Goal: Transaction & Acquisition: Purchase product/service

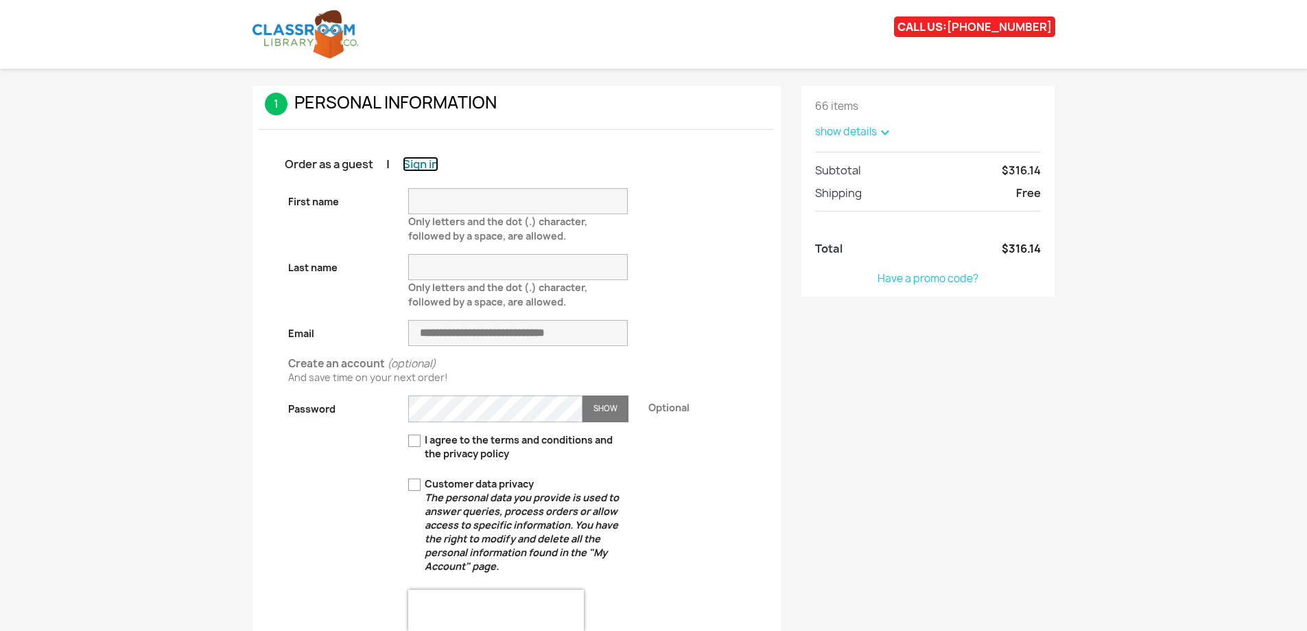
click at [421, 160] on link "Sign in" at bounding box center [421, 164] width 36 height 14
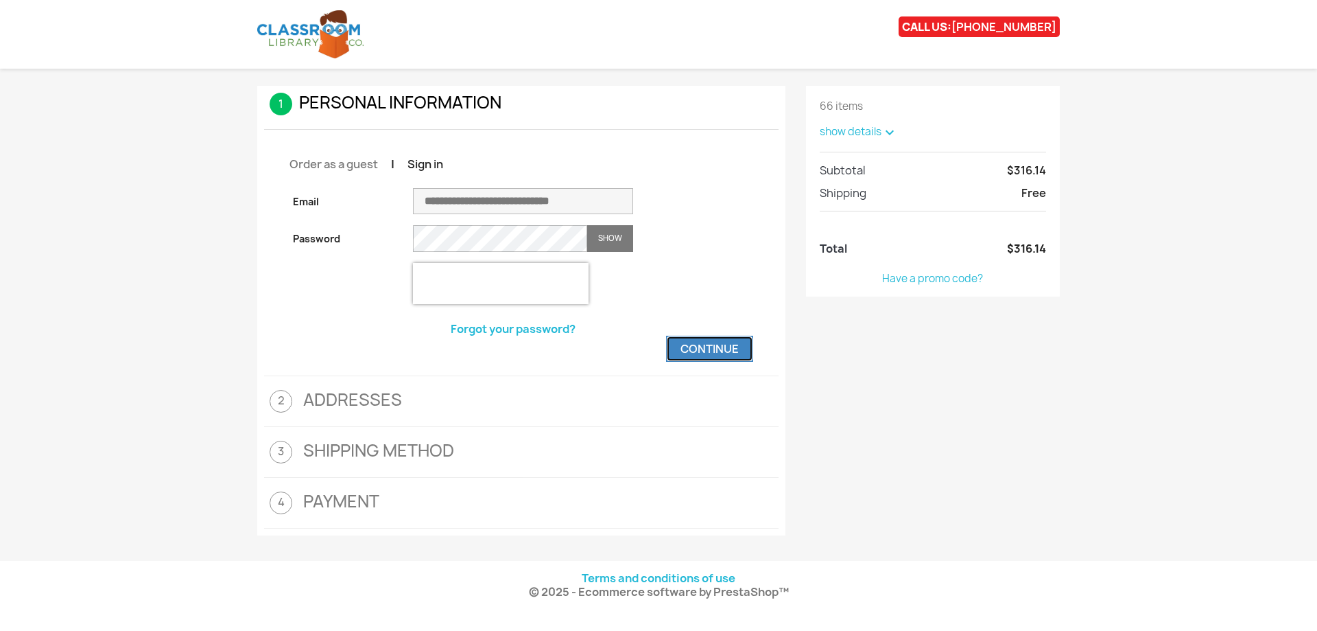
click at [727, 355] on button "Continue" at bounding box center [709, 349] width 87 height 26
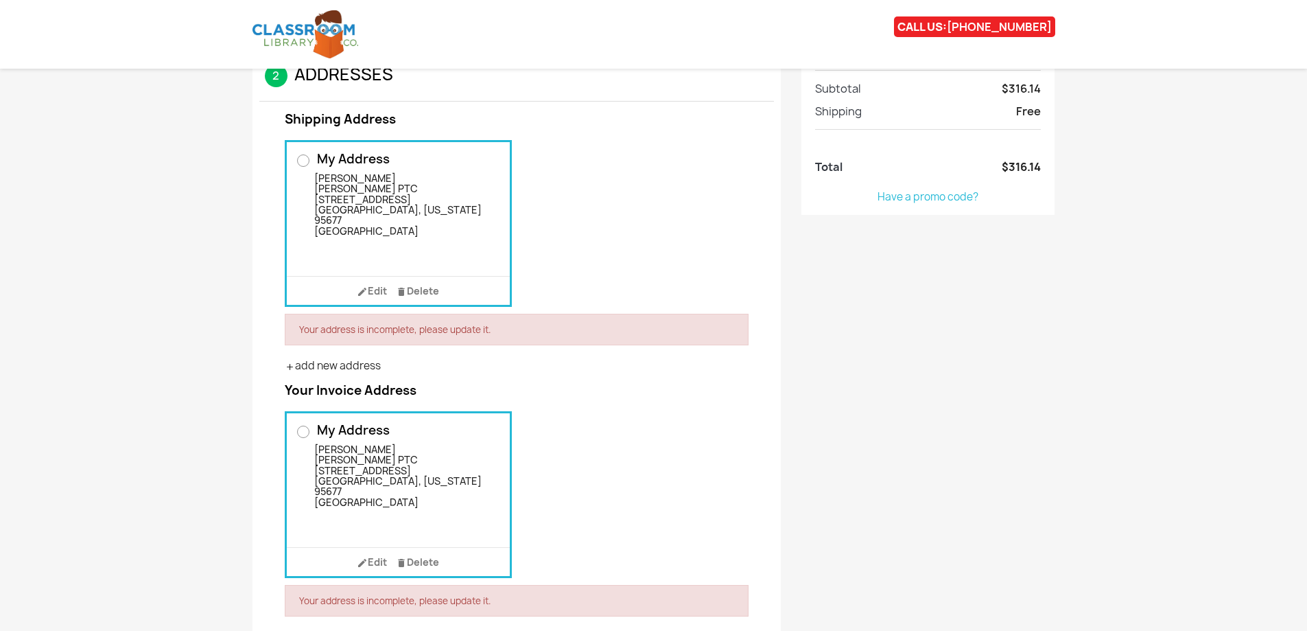
scroll to position [69, 0]
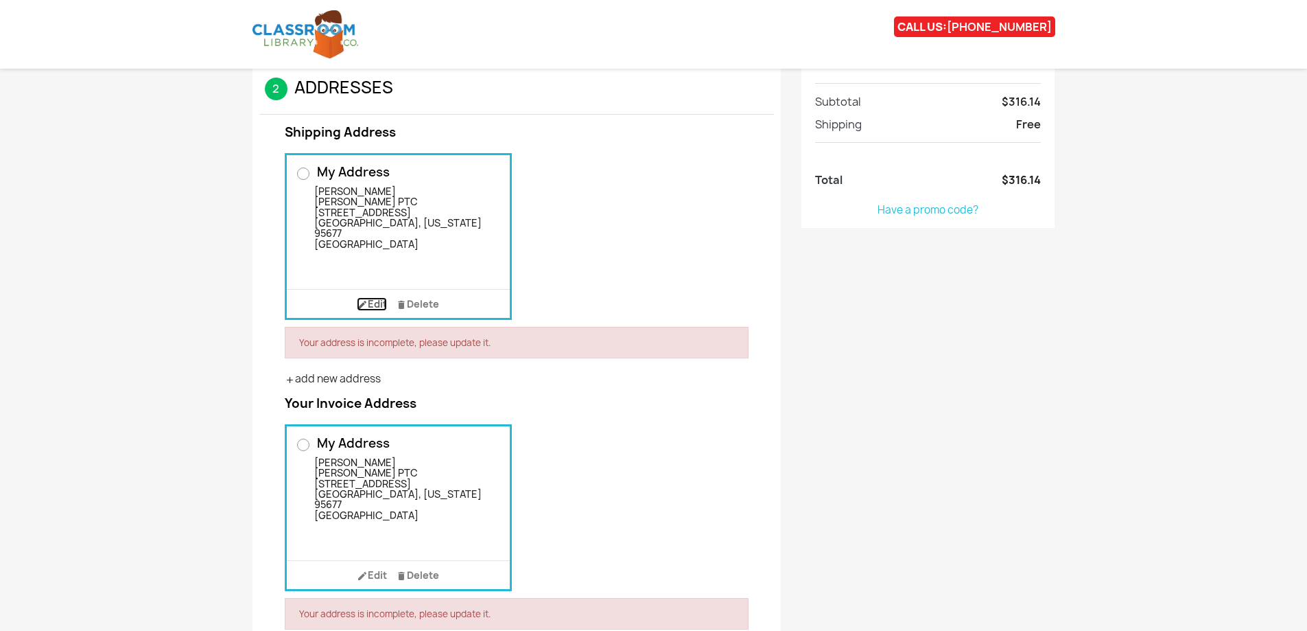
click at [376, 301] on link " Edit" at bounding box center [372, 304] width 30 height 14
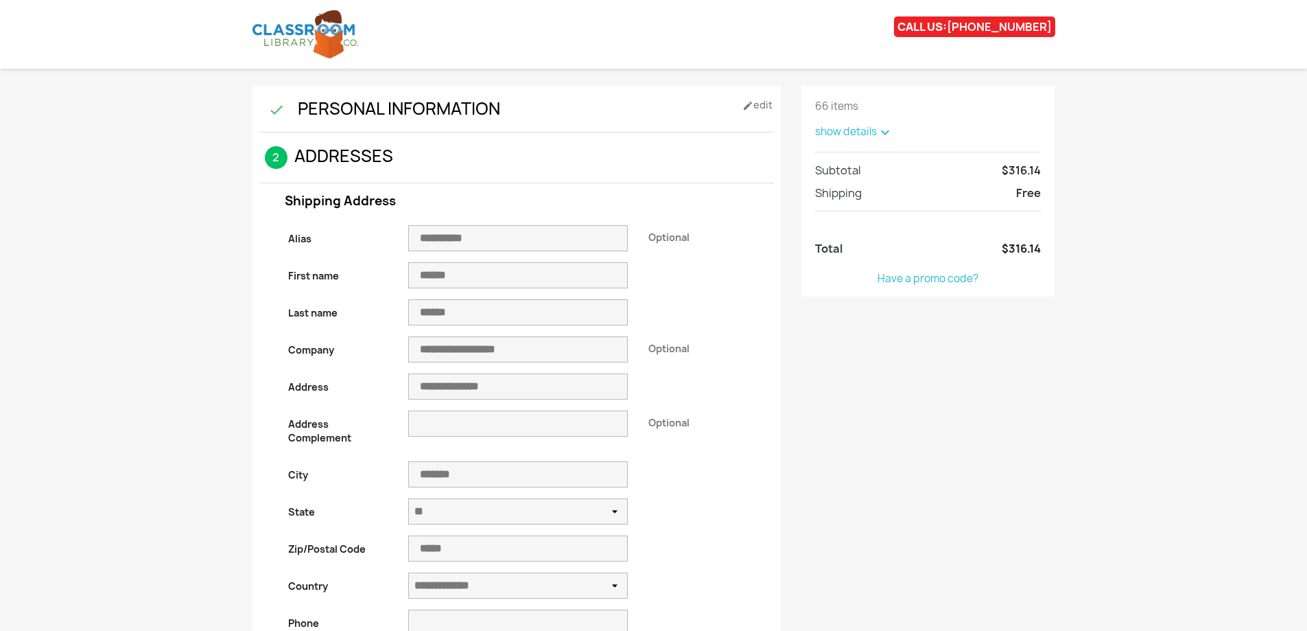
select select "*"
select select "**"
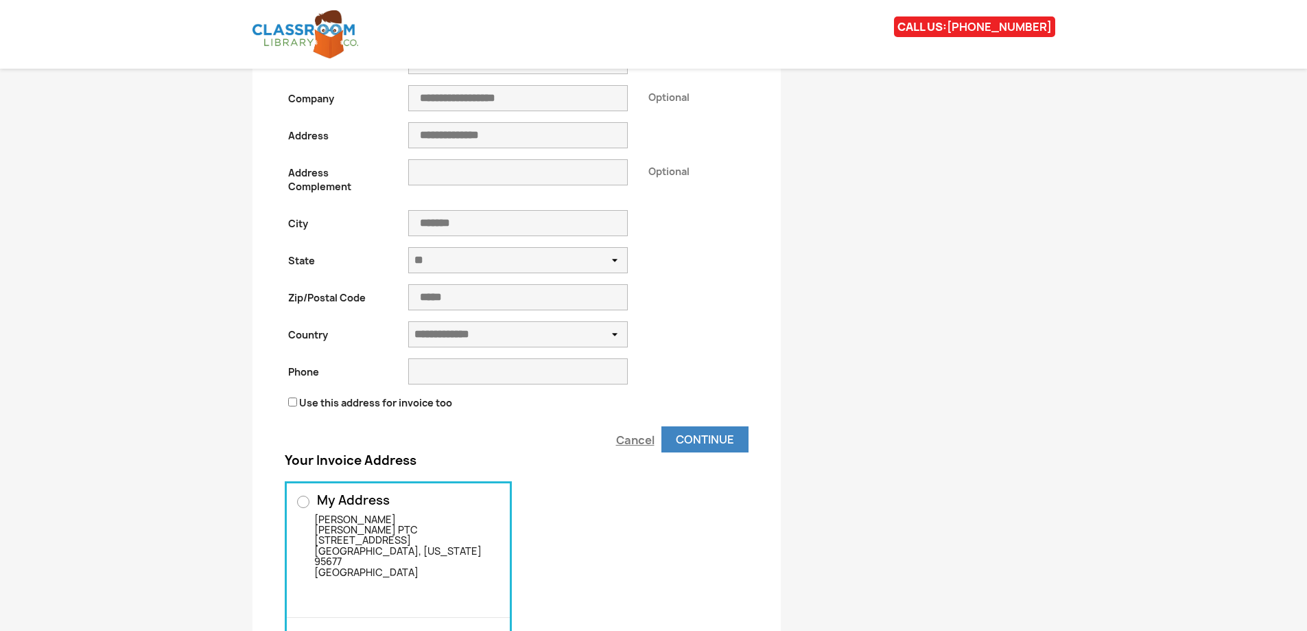
scroll to position [274, 0]
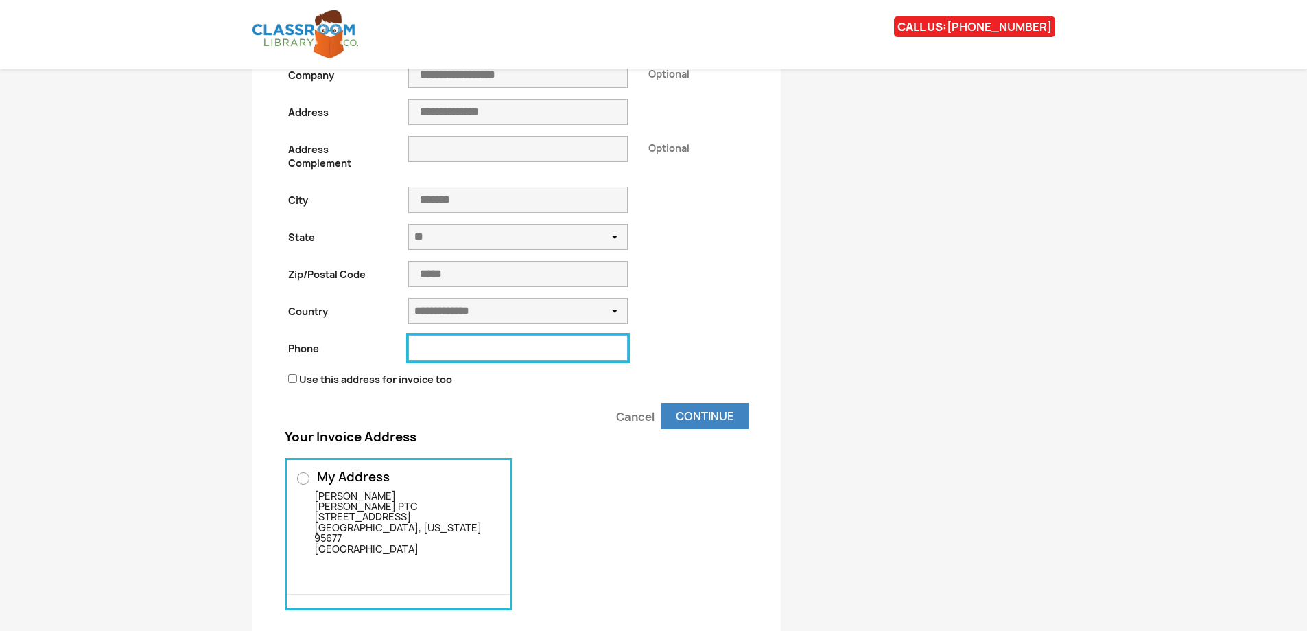
click at [543, 346] on input "Phone" at bounding box center [518, 348] width 220 height 26
type input "**********"
click at [717, 414] on button "Continue" at bounding box center [704, 416] width 87 height 26
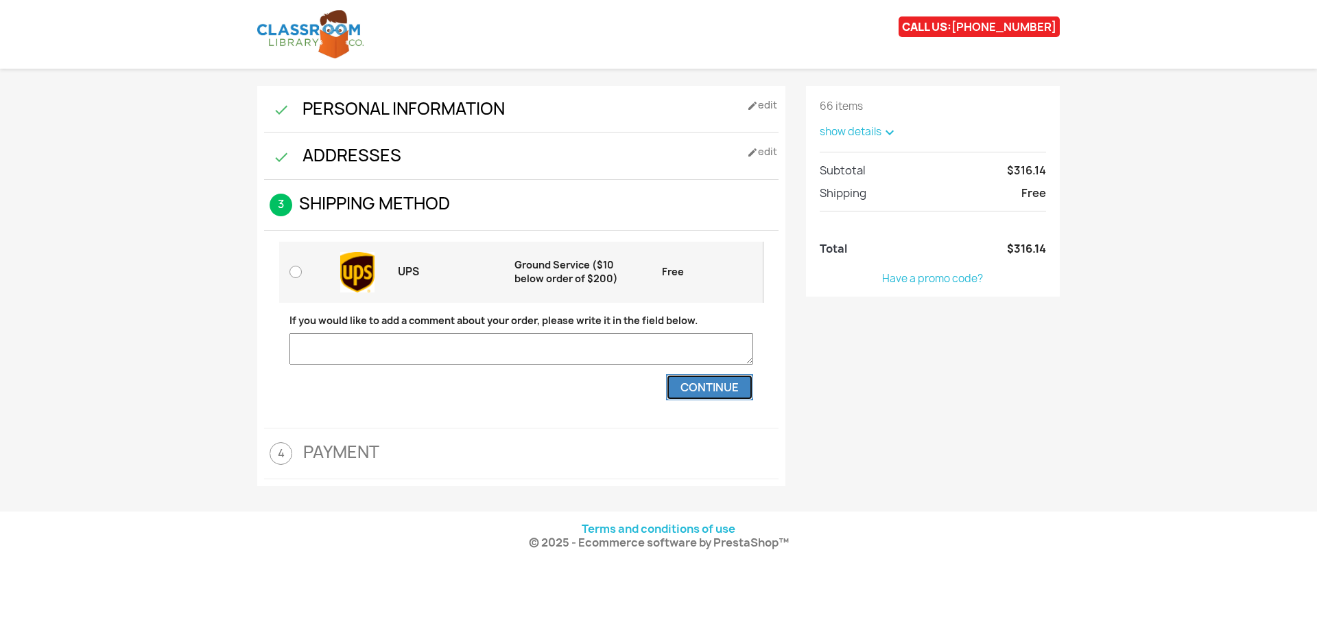
click at [711, 383] on button "Continue" at bounding box center [709, 387] width 87 height 26
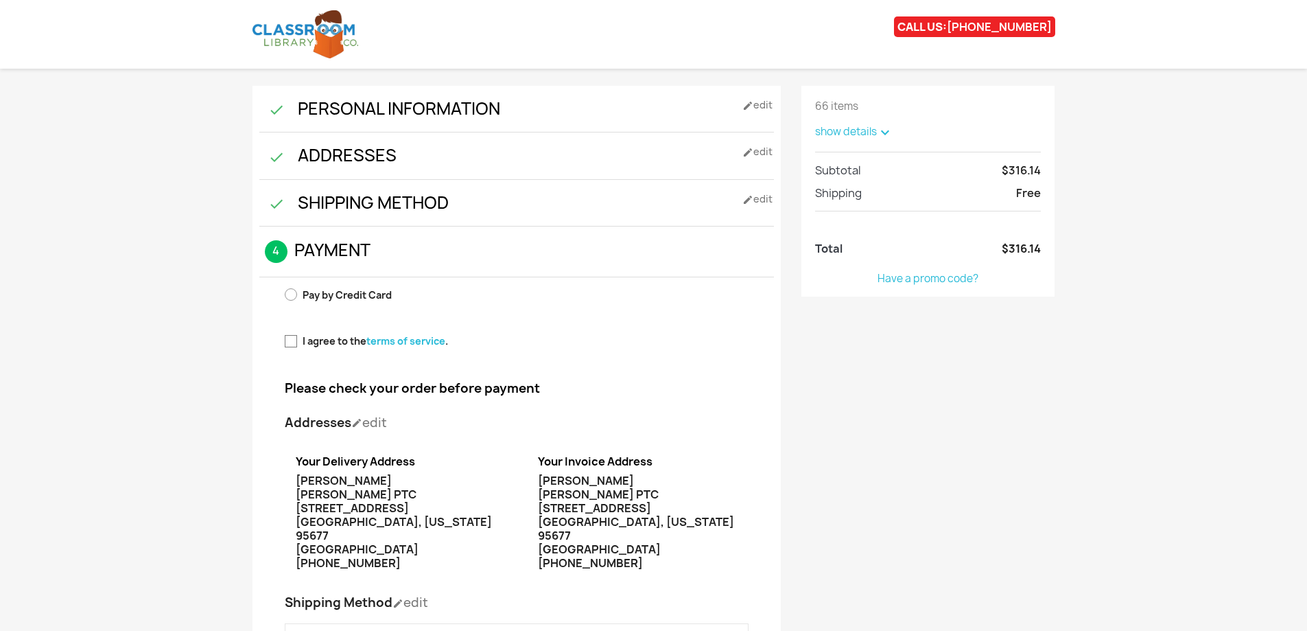
scroll to position [343, 0]
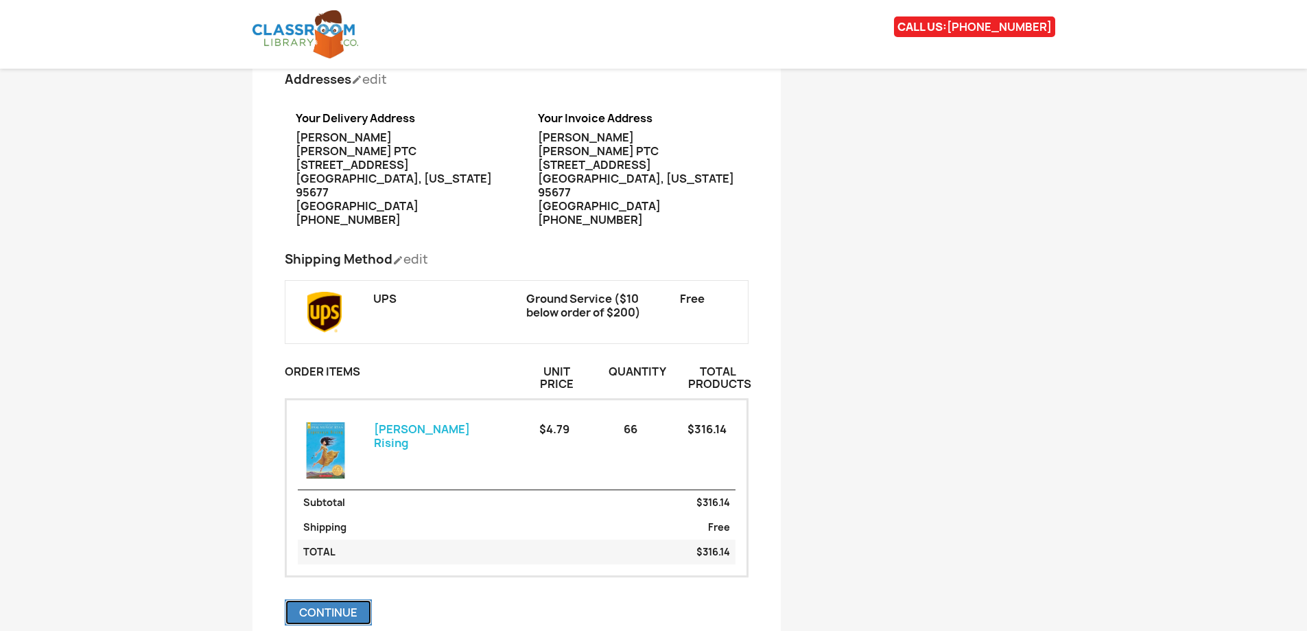
click at [342, 602] on button "Continue" at bounding box center [328, 612] width 87 height 26
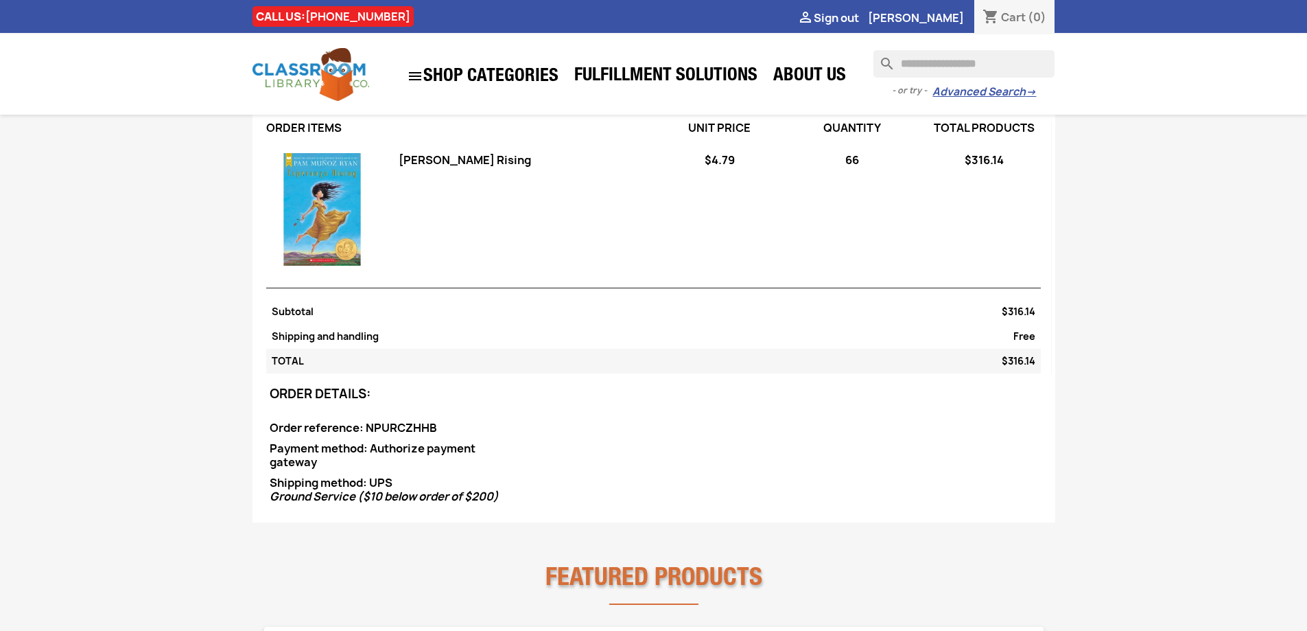
scroll to position [137, 0]
